Goal: Information Seeking & Learning: Learn about a topic

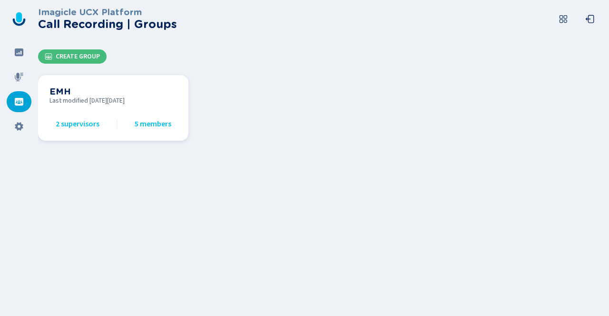
click at [73, 105] on div "EMH Last modified [DATE][DATE] 2 supervisors 5 members" at bounding box center [113, 108] width 128 height 43
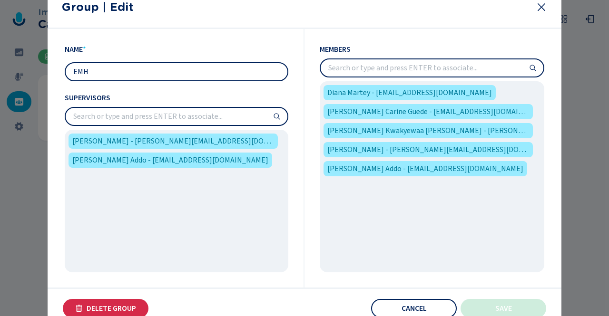
click at [539, 8] on icon at bounding box center [541, 6] width 11 height 11
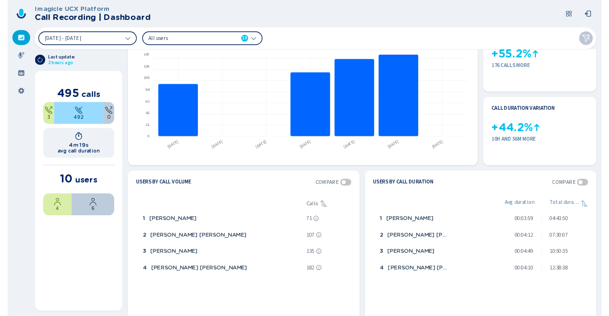
scroll to position [48, 0]
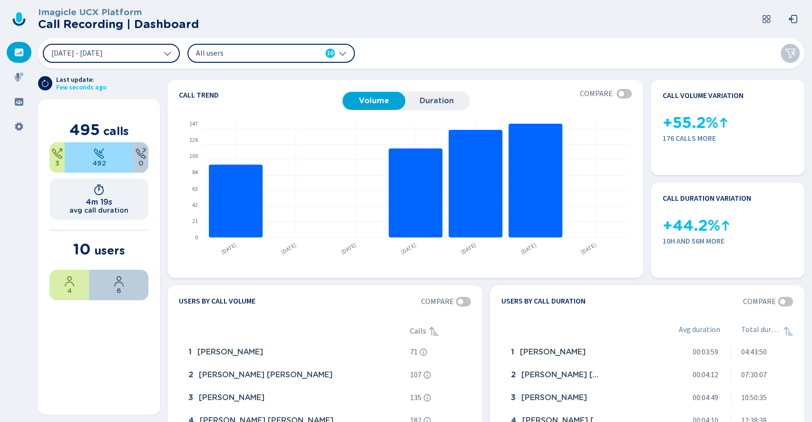
click at [91, 51] on span "8 Aug 2025 - 14 Aug 2025" at bounding box center [76, 53] width 51 height 8
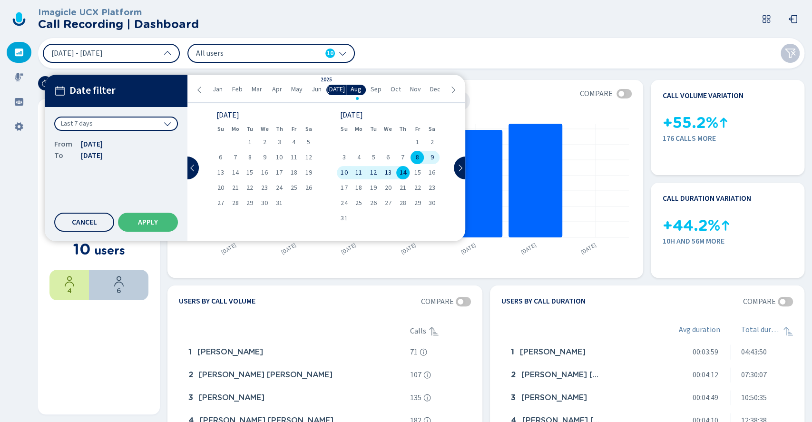
click at [149, 125] on div "Last 7 days" at bounding box center [116, 124] width 124 height 14
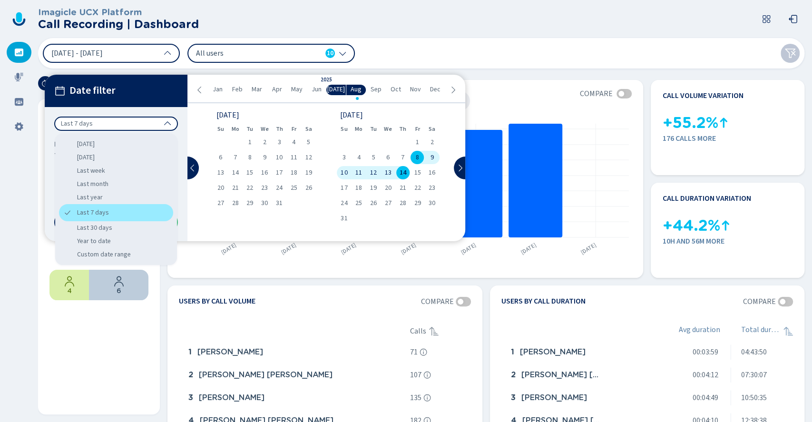
click at [95, 211] on div "Last 7 days" at bounding box center [116, 212] width 114 height 17
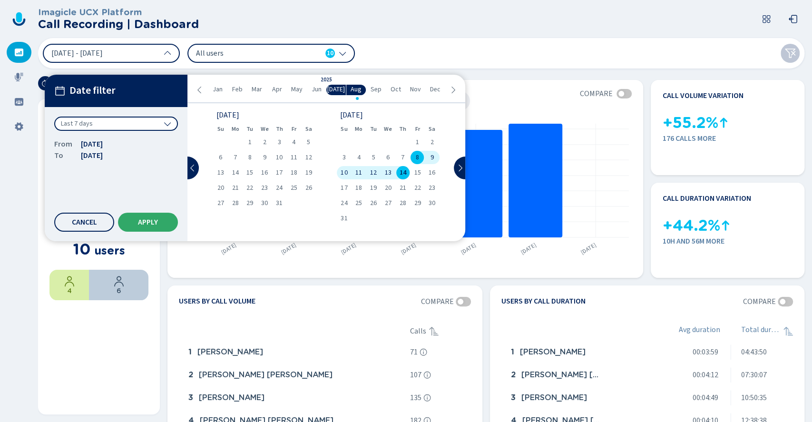
click at [126, 214] on button "Apply" at bounding box center [148, 222] width 60 height 19
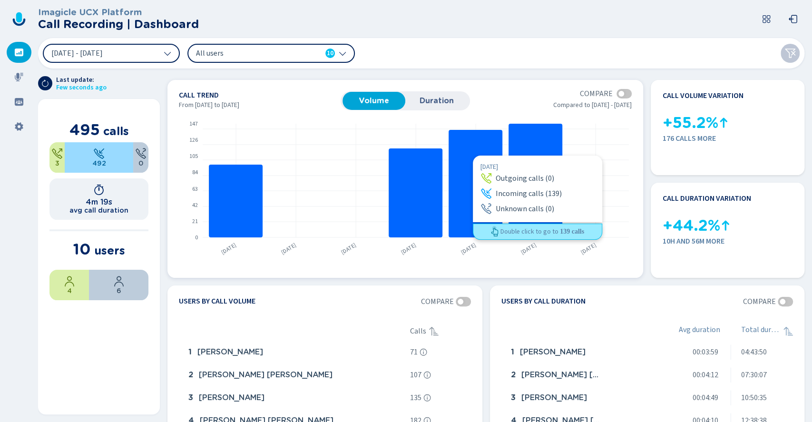
click at [473, 155] on rect at bounding box center [476, 184] width 54 height 108
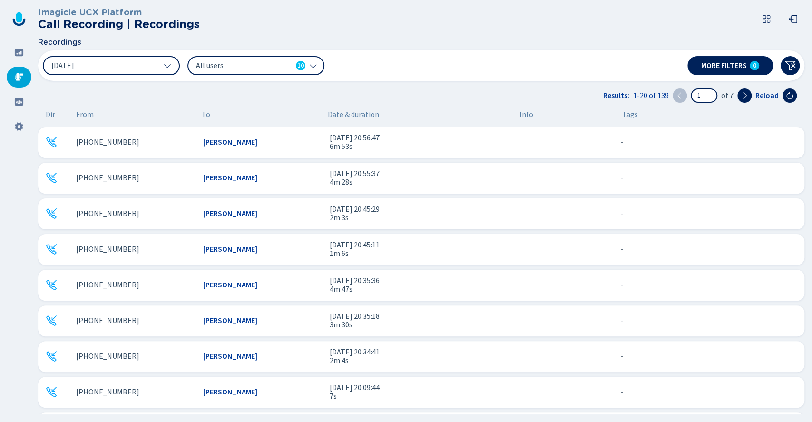
click at [140, 179] on div "+18045167373" at bounding box center [135, 178] width 119 height 9
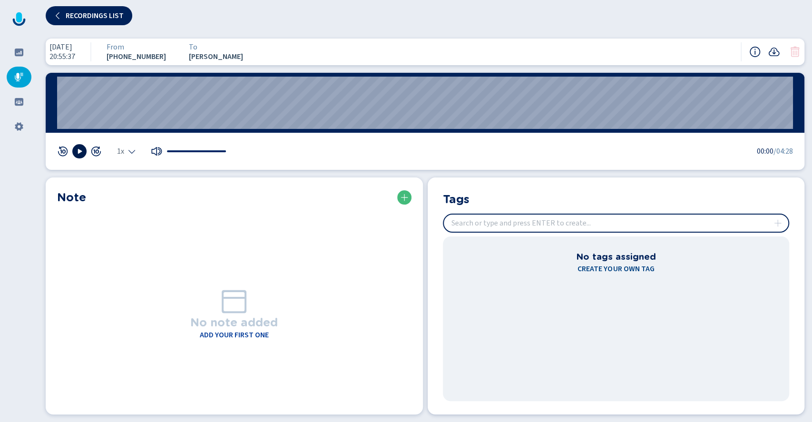
click at [82, 152] on icon at bounding box center [80, 152] width 8 height 8
click at [81, 154] on icon at bounding box center [80, 152] width 8 height 8
click at [103, 21] on button "Recordings list" at bounding box center [89, 15] width 87 height 19
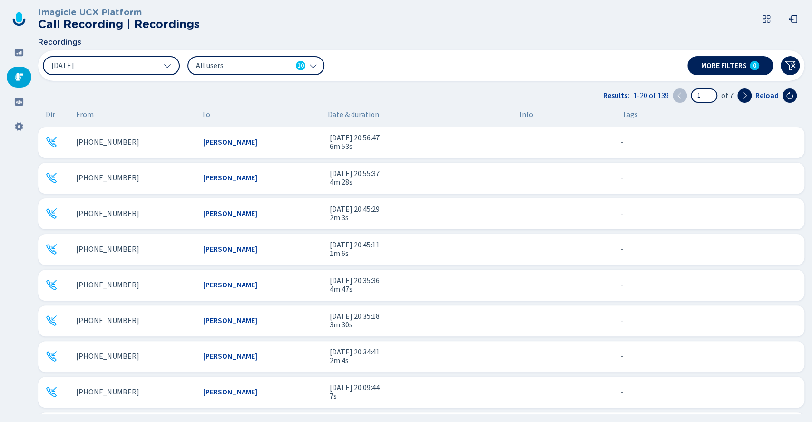
click at [226, 66] on span "All users" at bounding box center [244, 65] width 96 height 10
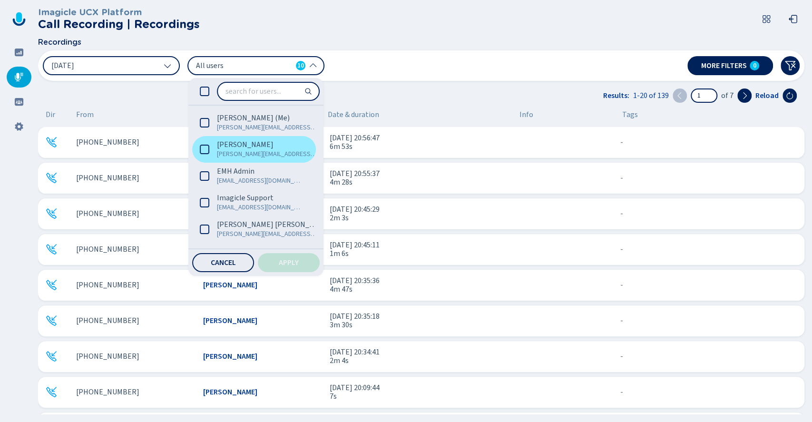
click at [203, 148] on icon at bounding box center [205, 150] width 10 height 10
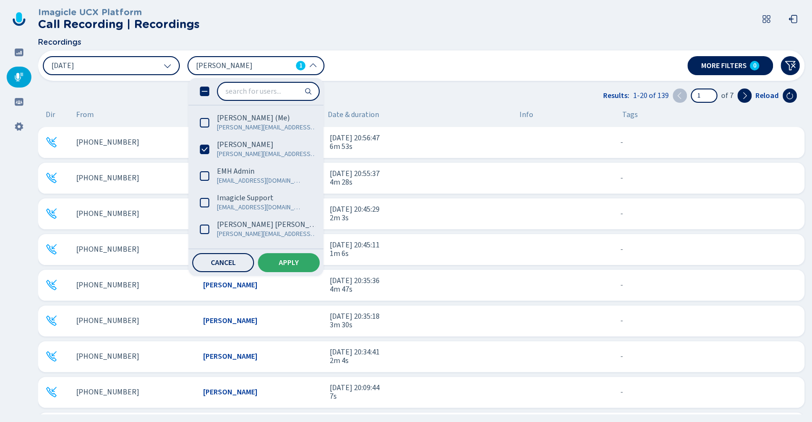
click at [271, 264] on button "Apply" at bounding box center [289, 262] width 62 height 19
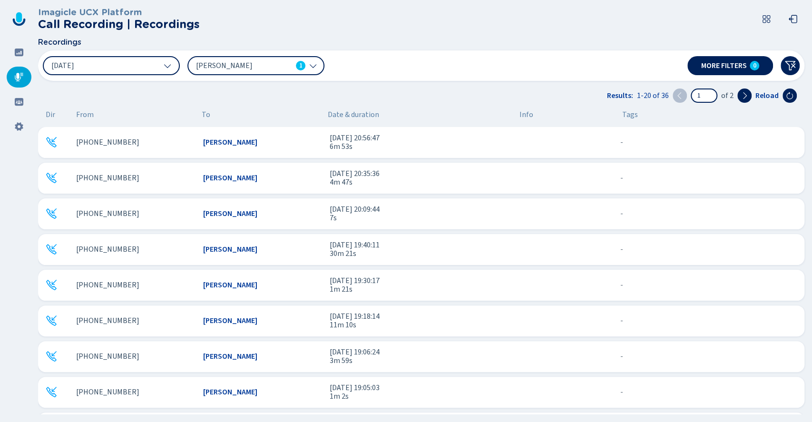
click at [312, 68] on icon at bounding box center [313, 66] width 8 height 8
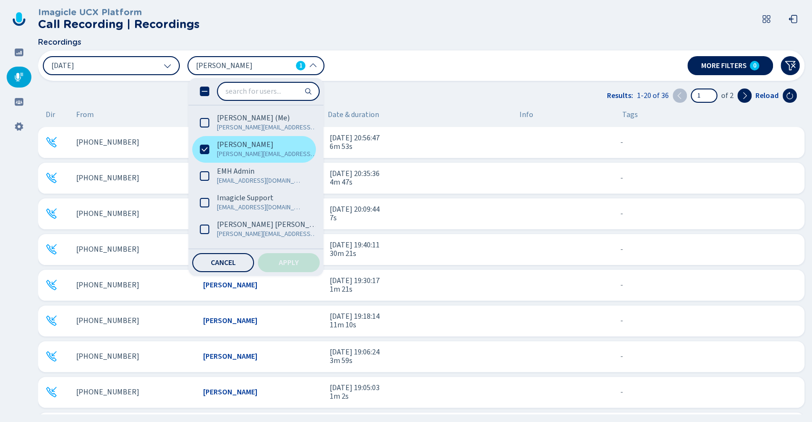
click at [205, 153] on icon at bounding box center [205, 150] width 10 height 10
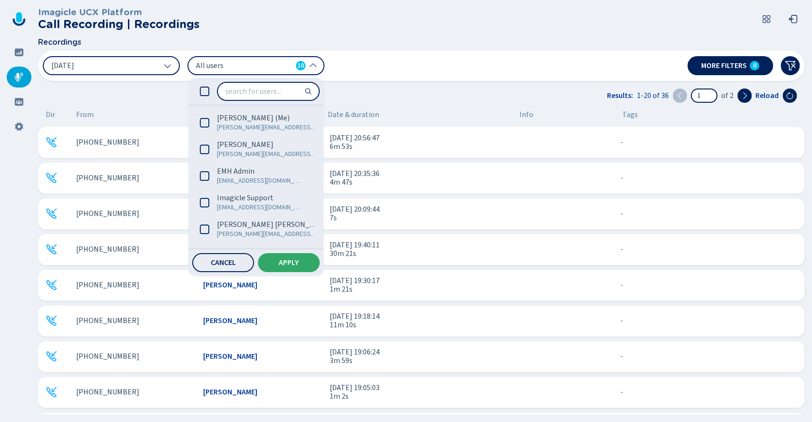
click at [284, 261] on span "Apply" at bounding box center [289, 263] width 20 height 8
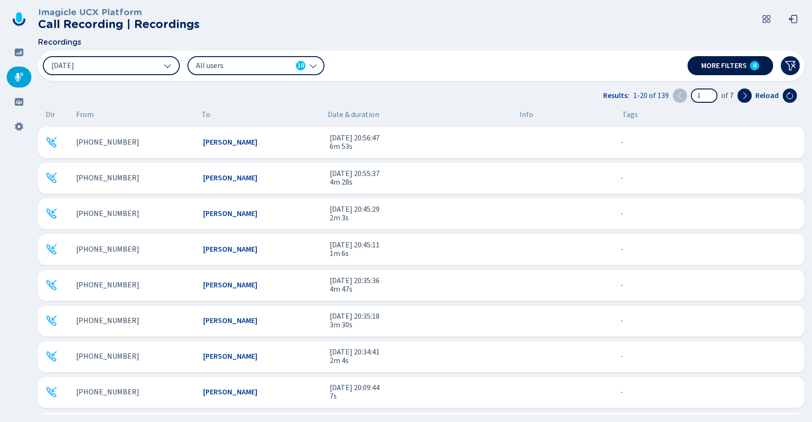
click at [609, 63] on span "More filters" at bounding box center [724, 66] width 46 height 8
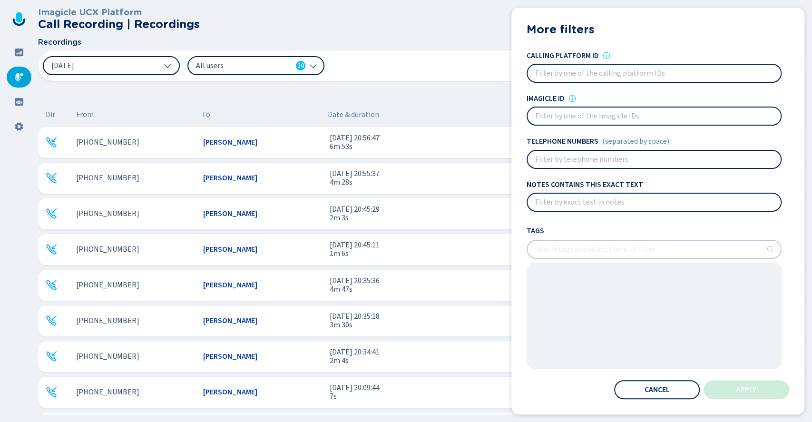
click at [609, 162] on input at bounding box center [654, 159] width 253 height 17
click at [609, 316] on span "Cancel" at bounding box center [657, 390] width 25 height 8
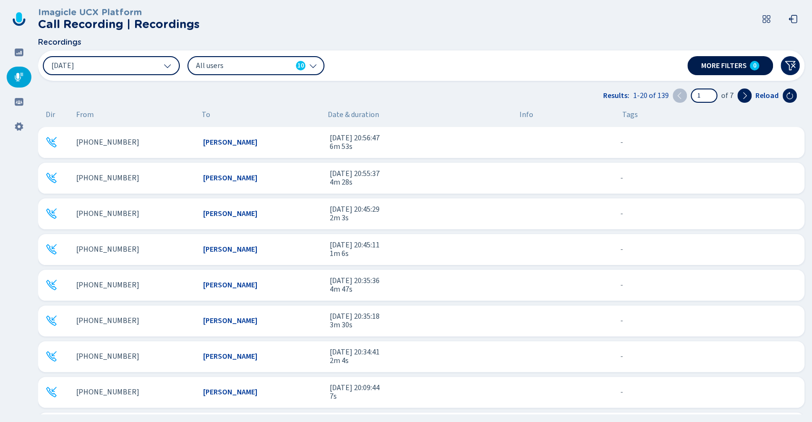
click at [609, 68] on span "More filters" at bounding box center [724, 66] width 46 height 8
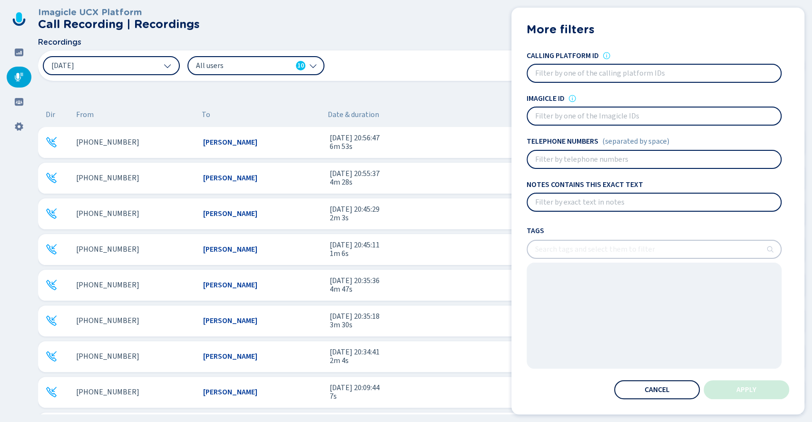
click at [609, 316] on button "Cancel" at bounding box center [657, 389] width 86 height 19
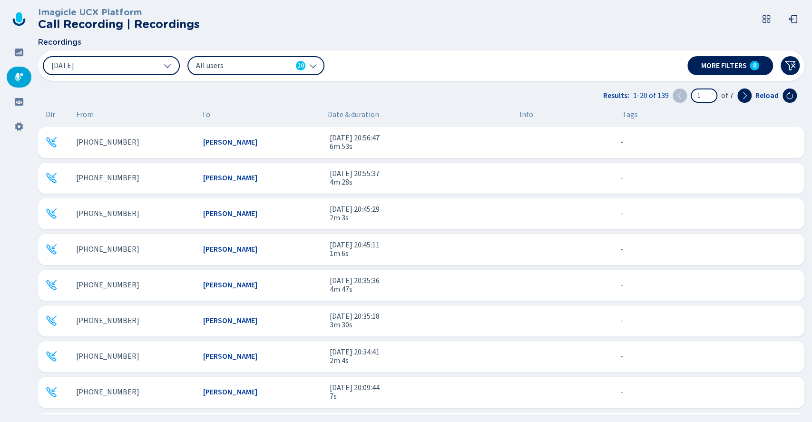
click at [362, 111] on span "Date & duration" at bounding box center [420, 114] width 184 height 9
click at [354, 112] on span "Date & duration" at bounding box center [420, 114] width 184 height 9
click at [609, 97] on button at bounding box center [745, 96] width 14 height 14
click at [609, 68] on button at bounding box center [790, 65] width 19 height 19
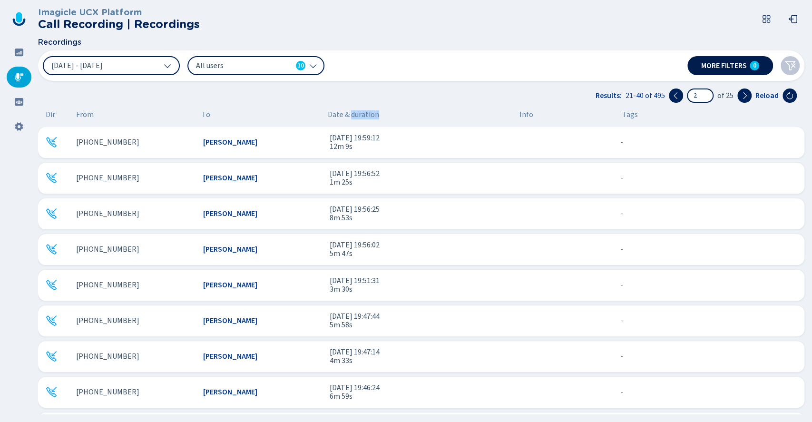
click at [609, 67] on button "More filters 0" at bounding box center [731, 65] width 86 height 19
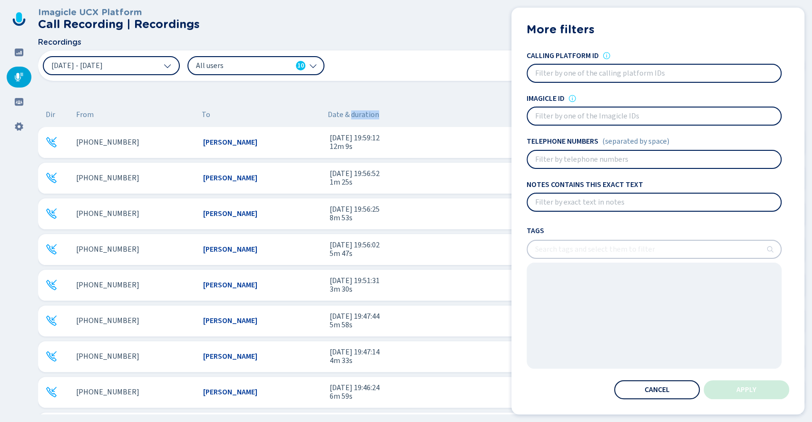
click at [609, 316] on button "Cancel" at bounding box center [657, 389] width 86 height 19
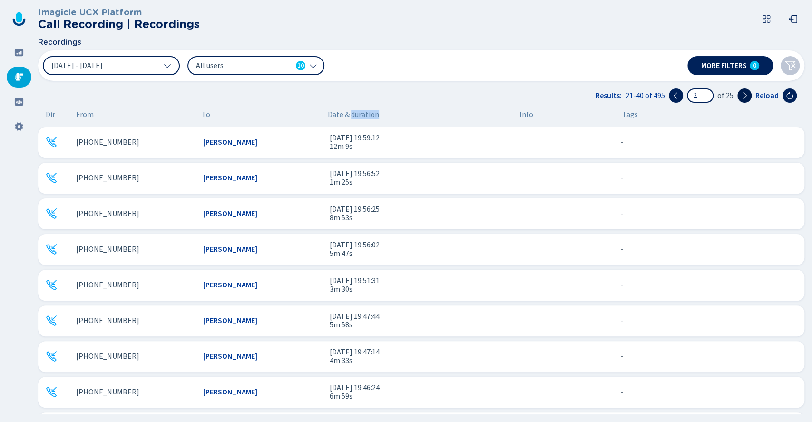
click at [609, 94] on button at bounding box center [745, 96] width 14 height 14
type input "4"
click at [18, 55] on icon at bounding box center [19, 53] width 9 height 8
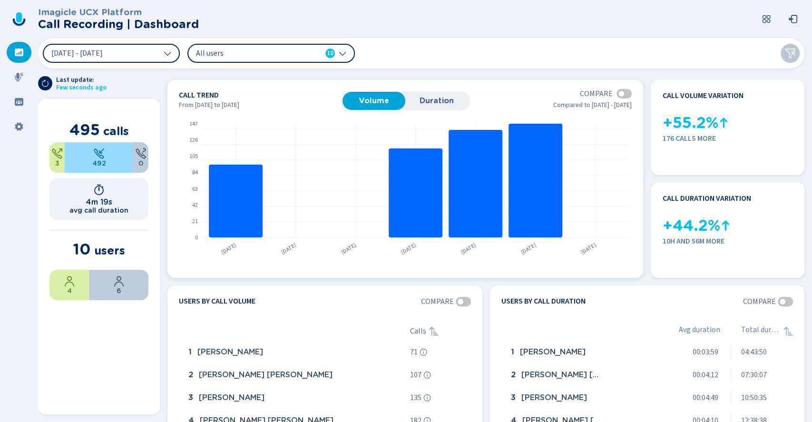
click at [423, 109] on button "Duration" at bounding box center [436, 101] width 63 height 18
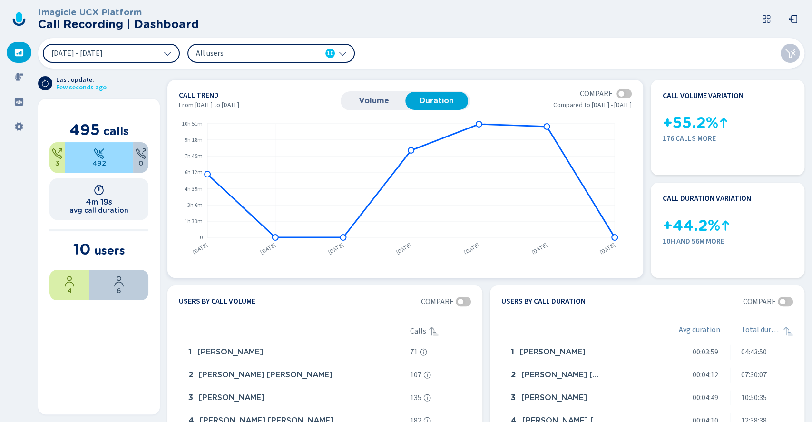
click at [609, 93] on div at bounding box center [622, 94] width 6 height 6
click at [152, 53] on button "[DATE] - [DATE]" at bounding box center [111, 53] width 137 height 19
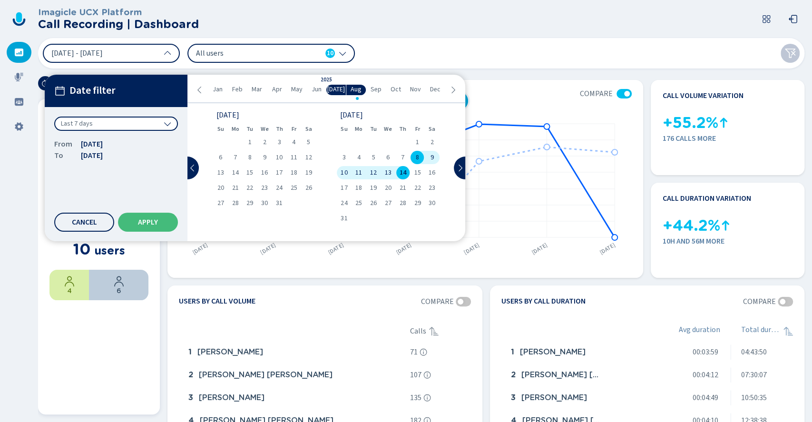
click at [96, 219] on span "Cancel" at bounding box center [84, 222] width 25 height 8
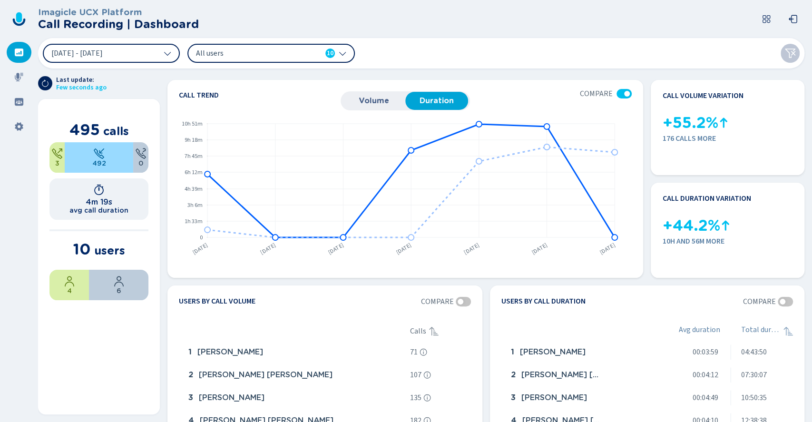
click at [282, 56] on span "All users" at bounding box center [250, 53] width 109 height 10
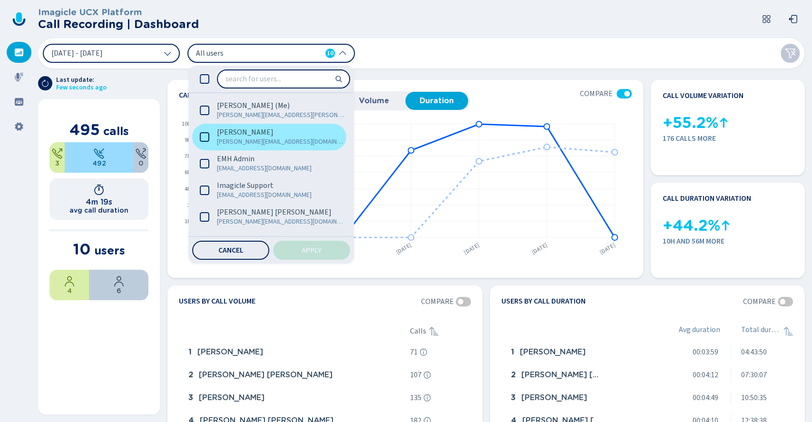
click at [206, 136] on icon at bounding box center [205, 137] width 10 height 10
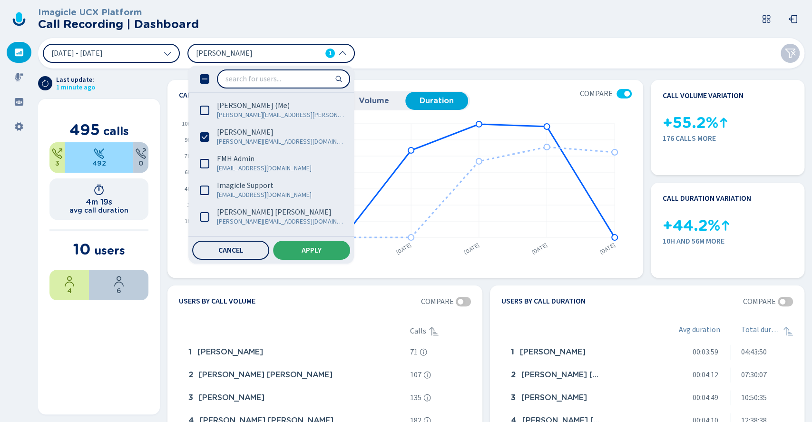
click at [290, 246] on button "Apply" at bounding box center [311, 250] width 77 height 19
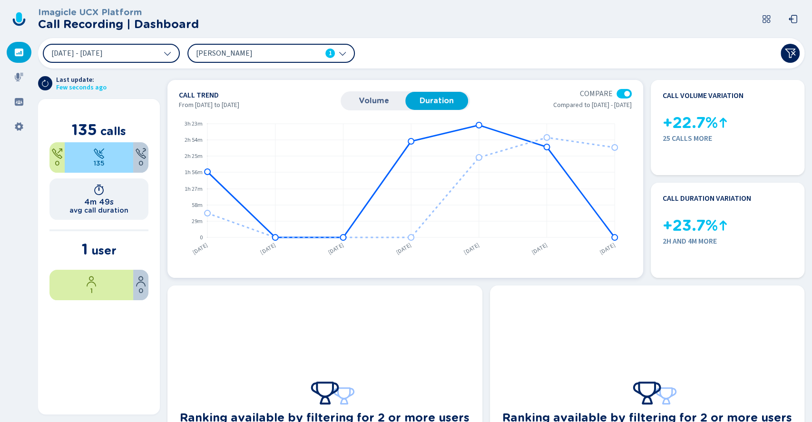
click at [365, 102] on span "Volume" at bounding box center [373, 101] width 53 height 9
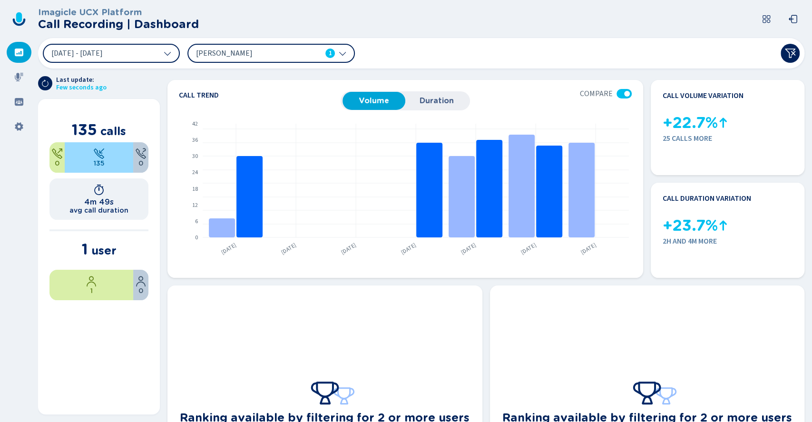
click at [341, 50] on icon at bounding box center [343, 53] width 8 height 8
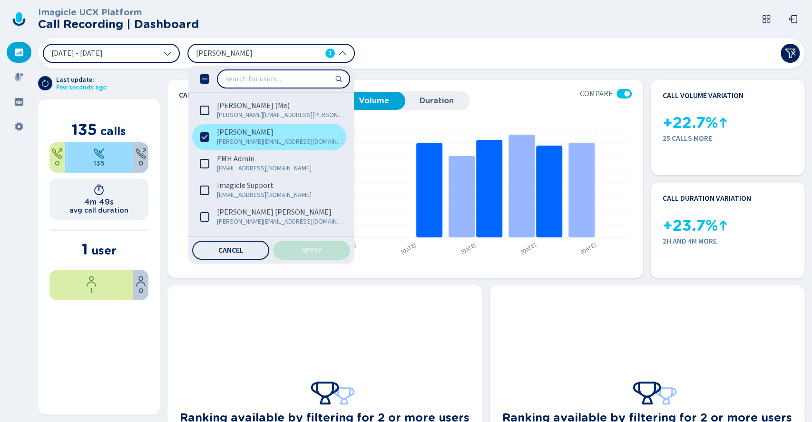
click at [203, 134] on icon at bounding box center [205, 137] width 10 height 10
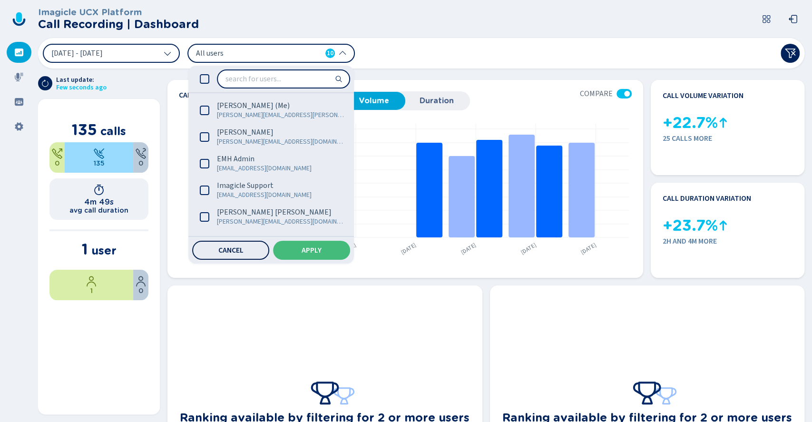
click at [233, 244] on button "Cancel" at bounding box center [230, 250] width 77 height 19
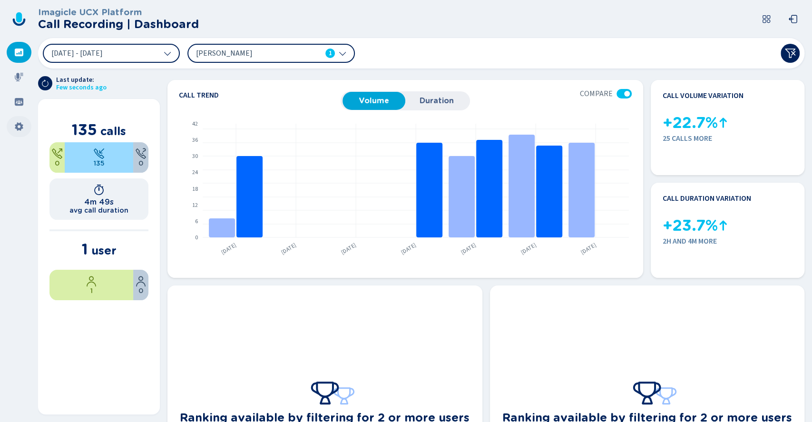
click at [20, 126] on icon at bounding box center [19, 127] width 10 height 10
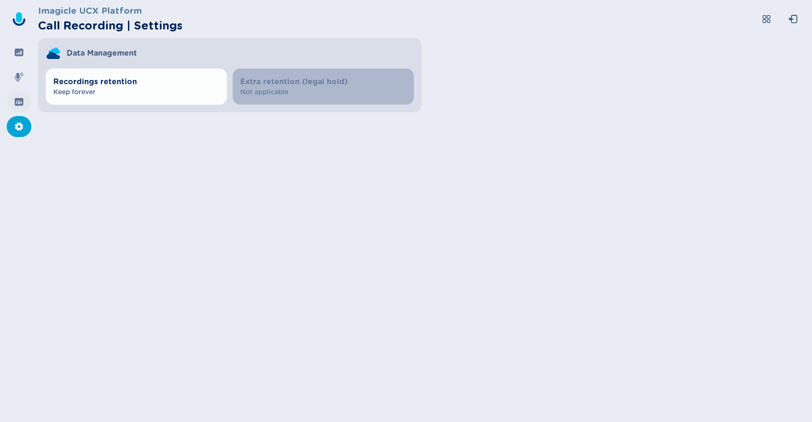
click at [21, 101] on icon at bounding box center [19, 102] width 10 height 10
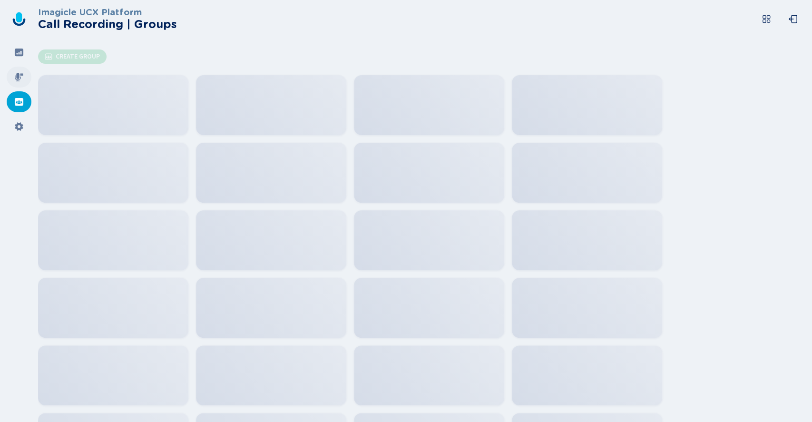
click at [16, 70] on div at bounding box center [19, 77] width 25 height 21
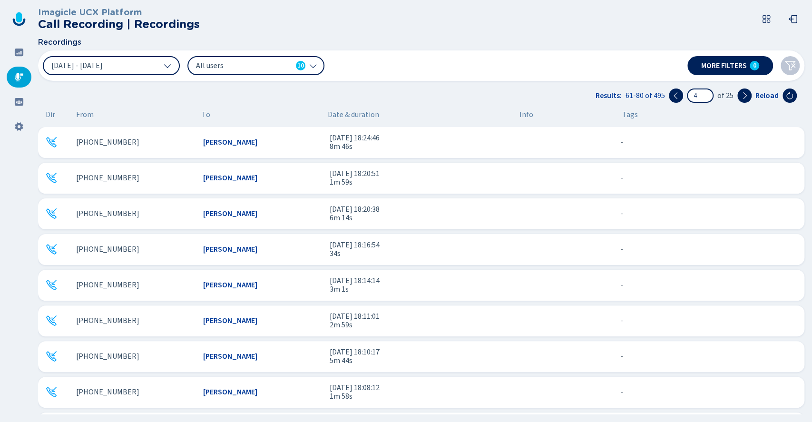
click at [20, 41] on nav at bounding box center [19, 211] width 38 height 422
click at [20, 49] on icon at bounding box center [19, 53] width 9 height 8
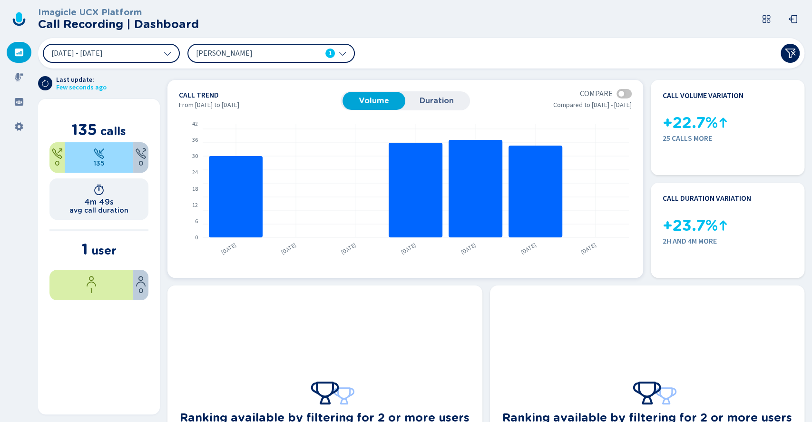
click at [609, 155] on rect at bounding box center [404, 187] width 450 height 147
click at [605, 181] on rect at bounding box center [404, 187] width 450 height 147
click at [600, 219] on rect at bounding box center [404, 187] width 450 height 147
click at [523, 200] on rect at bounding box center [536, 192] width 54 height 92
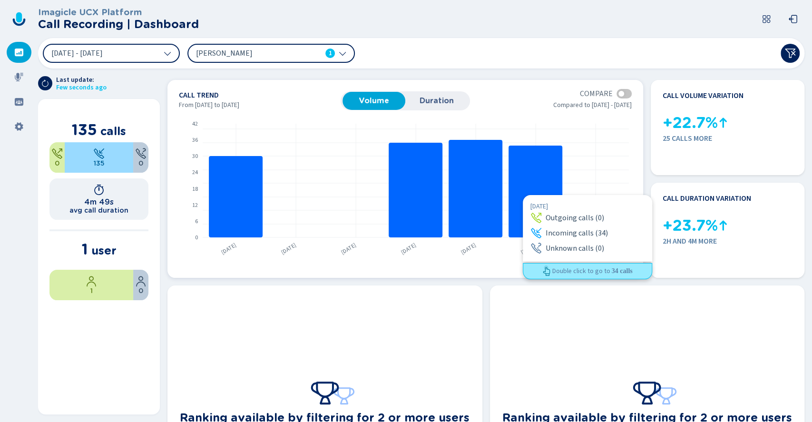
click at [523, 194] on rect at bounding box center [536, 192] width 54 height 92
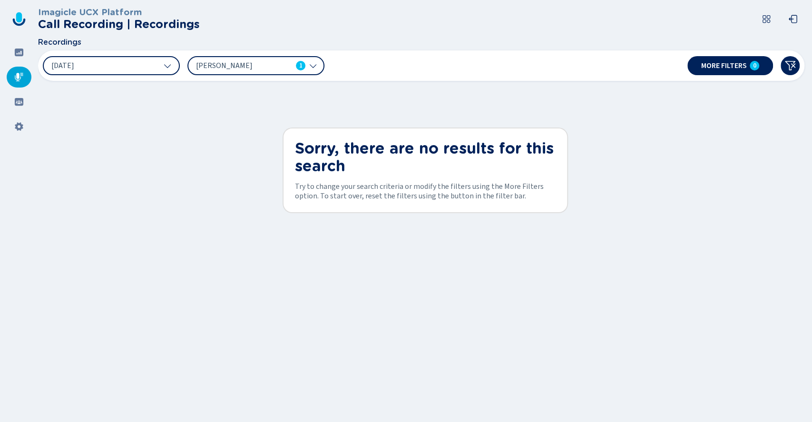
click at [609, 20] on icon at bounding box center [767, 19] width 10 height 10
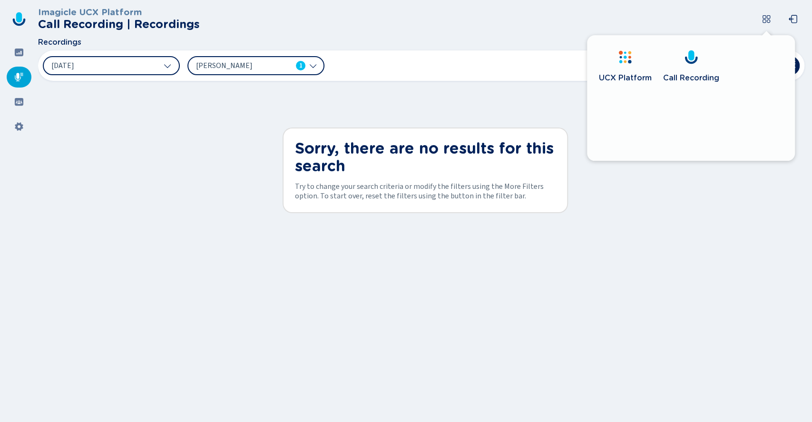
click at [609, 13] on header "Imagicle UCX Platform Call Recording | Recordings" at bounding box center [423, 19] width 770 height 38
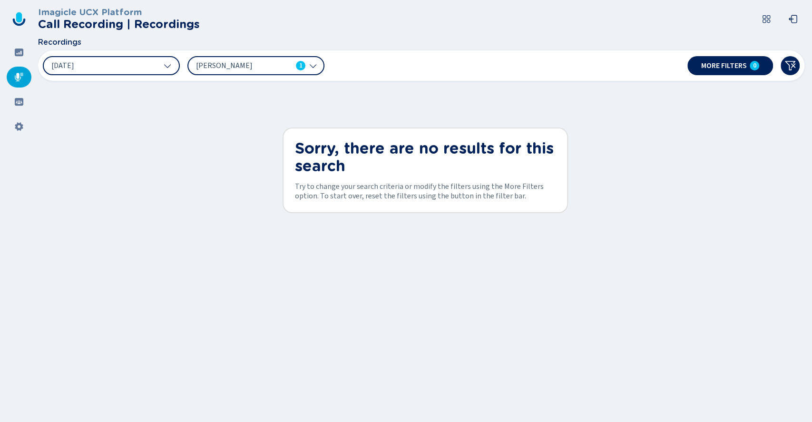
click at [609, 21] on button at bounding box center [766, 19] width 19 height 19
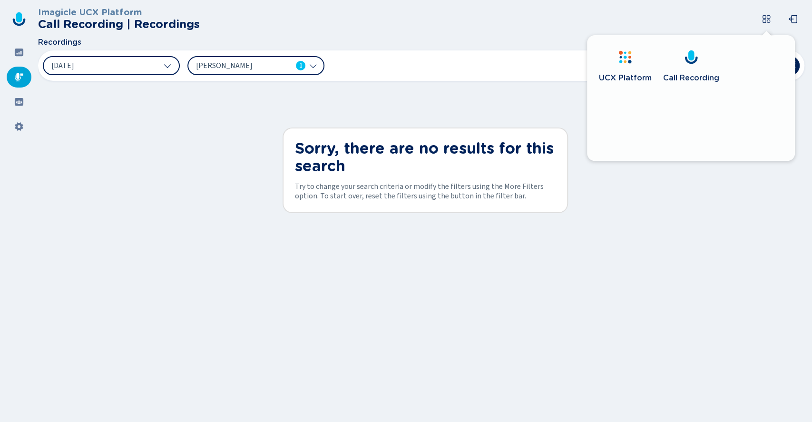
click at [609, 72] on div "Call Recording" at bounding box center [691, 78] width 56 height 19
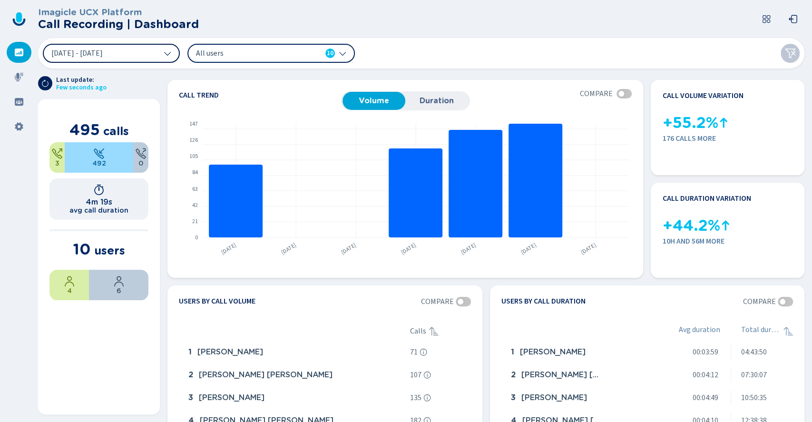
click at [103, 51] on span "[DATE] - [DATE]" at bounding box center [76, 53] width 51 height 8
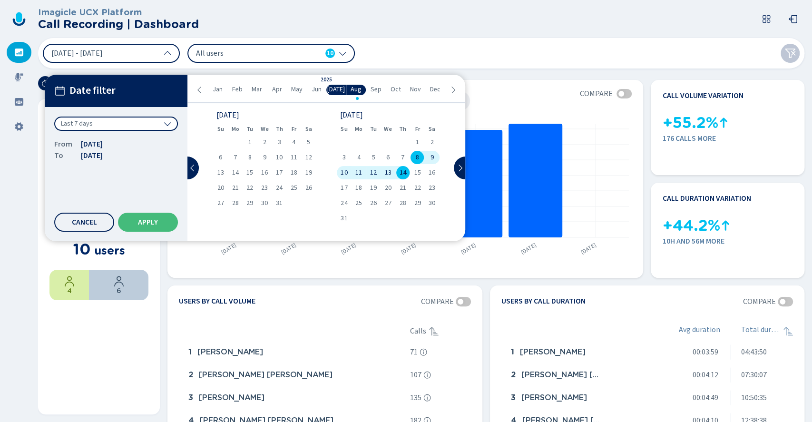
click at [107, 120] on div "Last 7 days" at bounding box center [116, 124] width 124 height 14
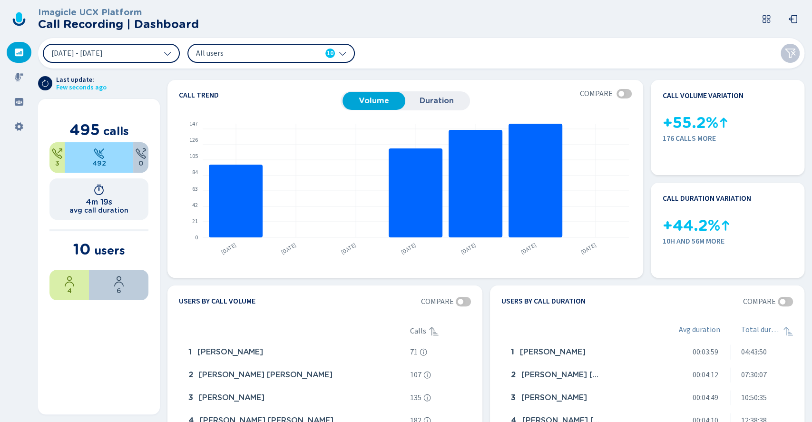
click at [401, 46] on div "[DATE] - [DATE] All users 10" at bounding box center [421, 53] width 767 height 30
click at [236, 53] on span "All users" at bounding box center [250, 53] width 109 height 10
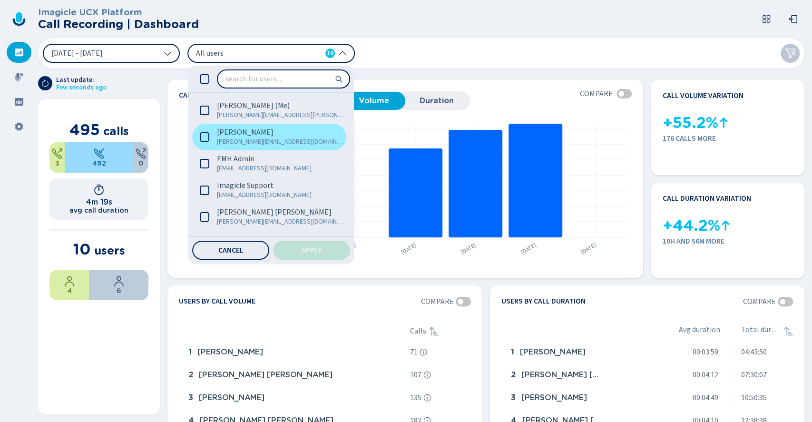
click at [232, 136] on span "[PERSON_NAME]" at bounding box center [245, 133] width 57 height 10
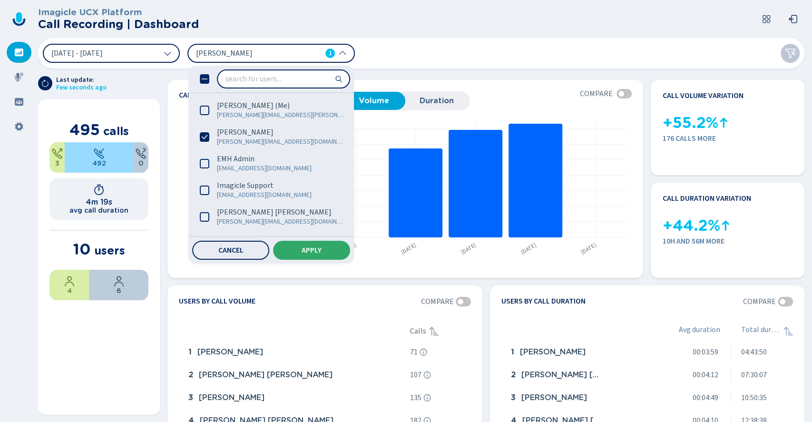
click at [304, 250] on span "Apply" at bounding box center [312, 251] width 20 height 8
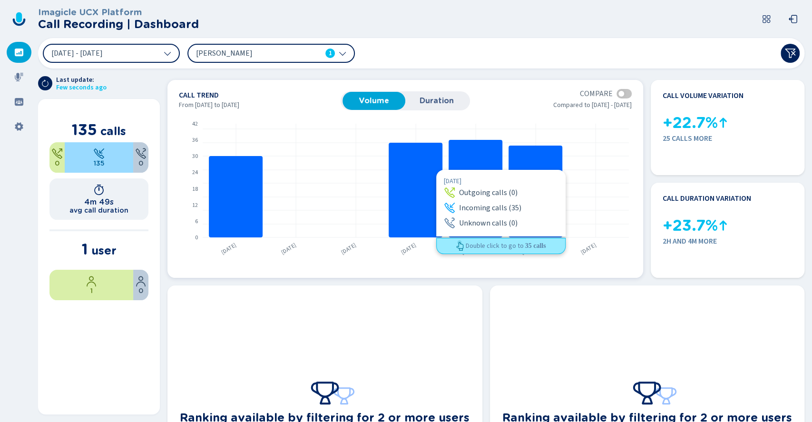
click at [412, 179] on rect at bounding box center [416, 190] width 54 height 95
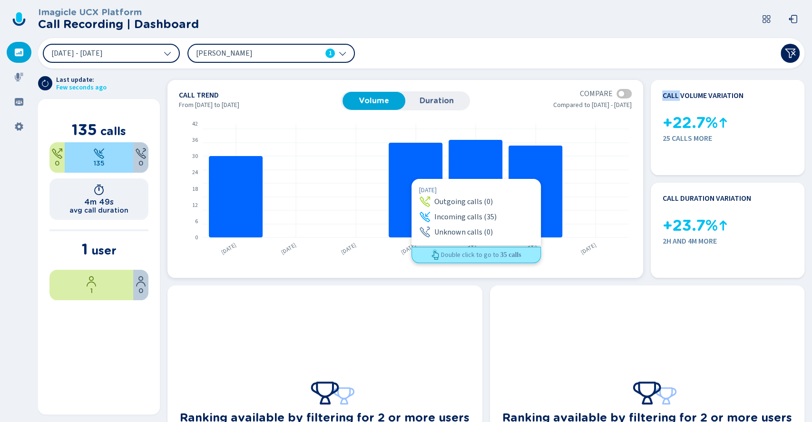
click at [412, 179] on rect at bounding box center [416, 190] width 54 height 95
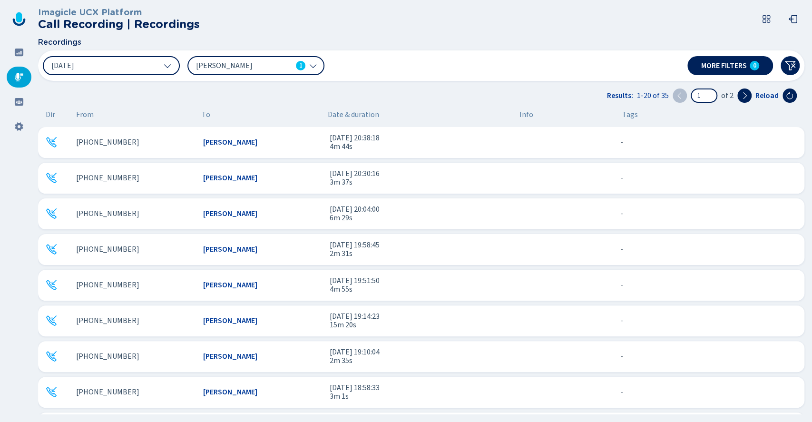
click at [243, 131] on div "[PHONE_NUMBER] [PERSON_NAME] [DATE] 20:38:18 4m 44s - {{hiddenTagsCount}} more" at bounding box center [421, 142] width 767 height 31
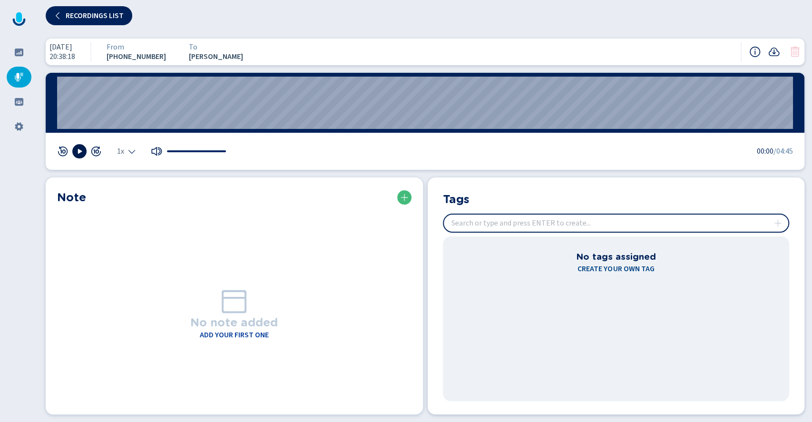
click at [81, 154] on icon at bounding box center [80, 152] width 8 height 8
drag, startPoint x: 78, startPoint y: 156, endPoint x: 102, endPoint y: 148, distance: 25.3
click at [78, 155] on button at bounding box center [79, 151] width 14 height 14
